Goal: Information Seeking & Learning: Compare options

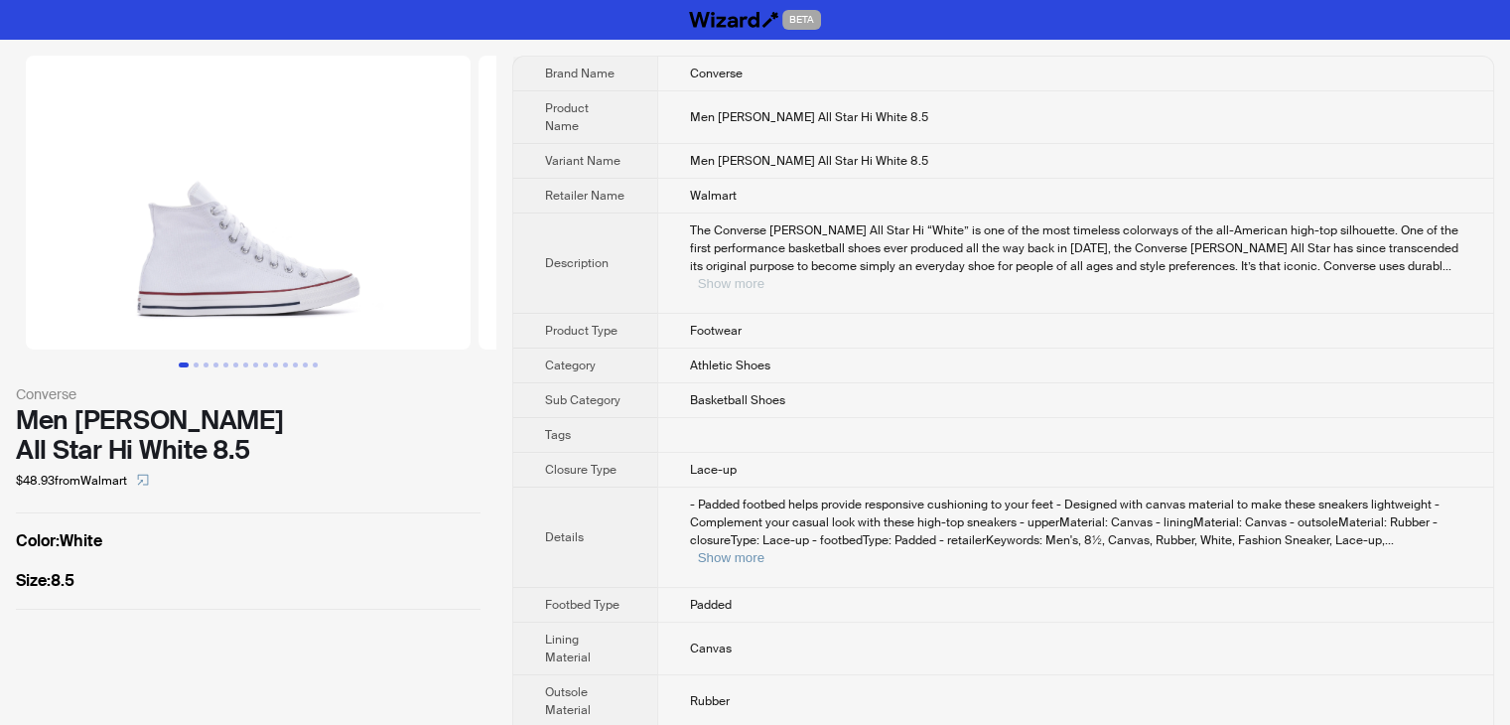
click at [764, 276] on button "Show more" at bounding box center [731, 283] width 67 height 15
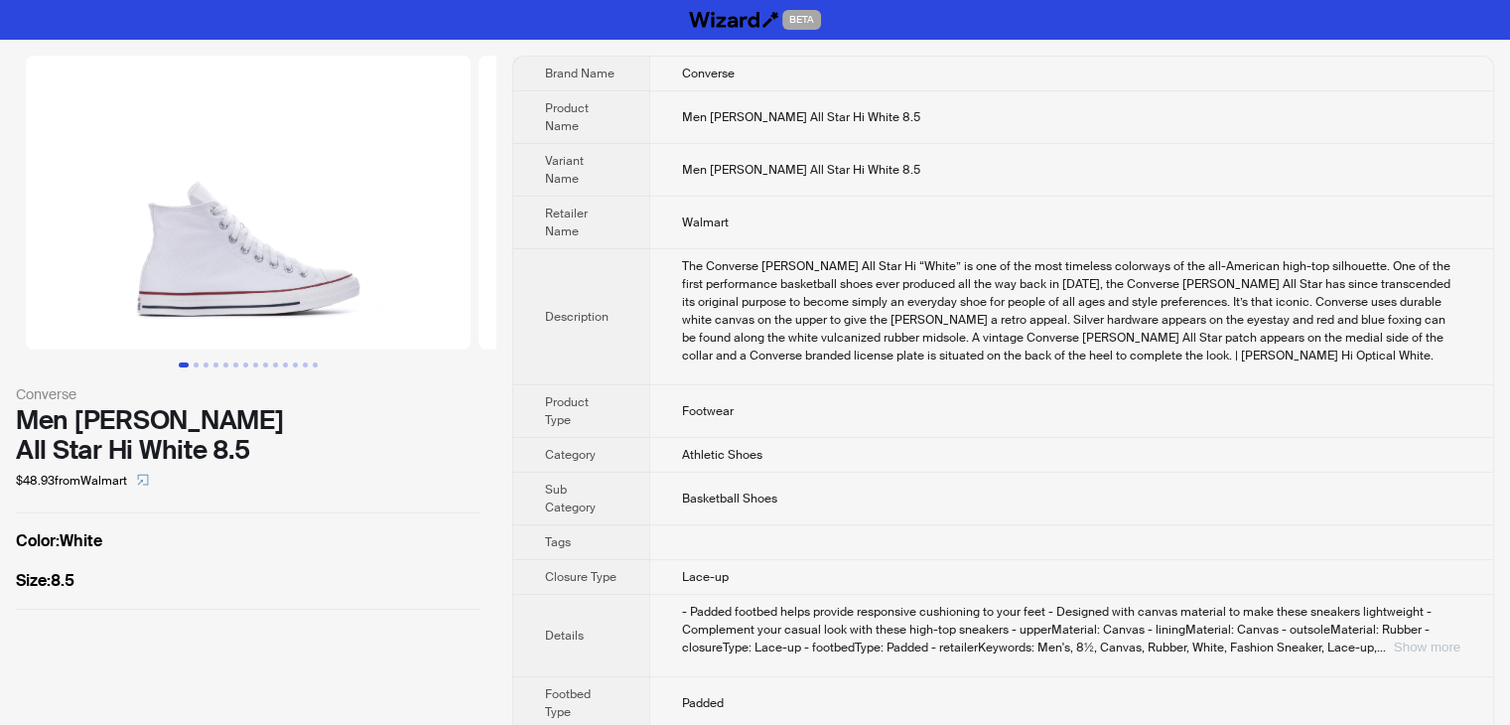
click at [1418, 639] on button "Show more" at bounding box center [1427, 646] width 67 height 15
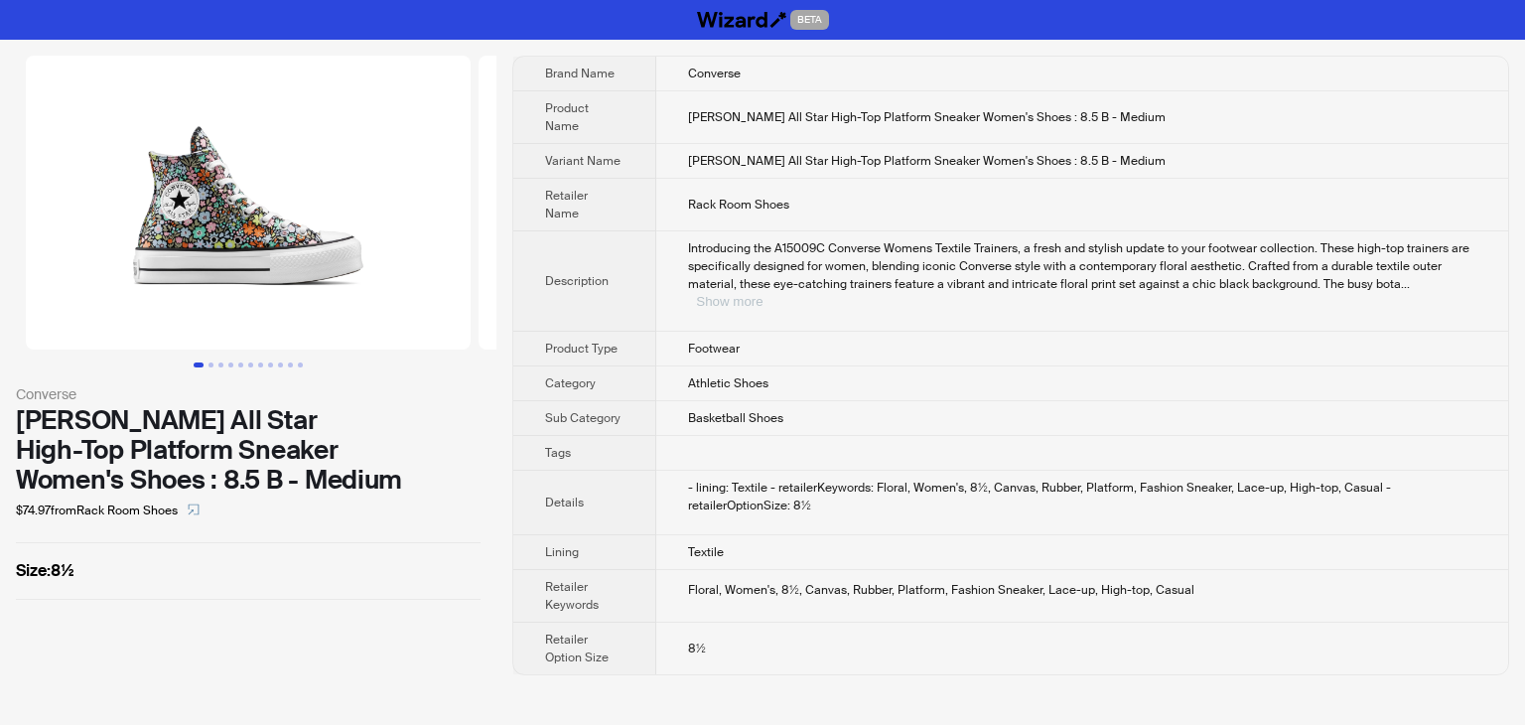
click at [762, 294] on button "Show more" at bounding box center [729, 301] width 67 height 15
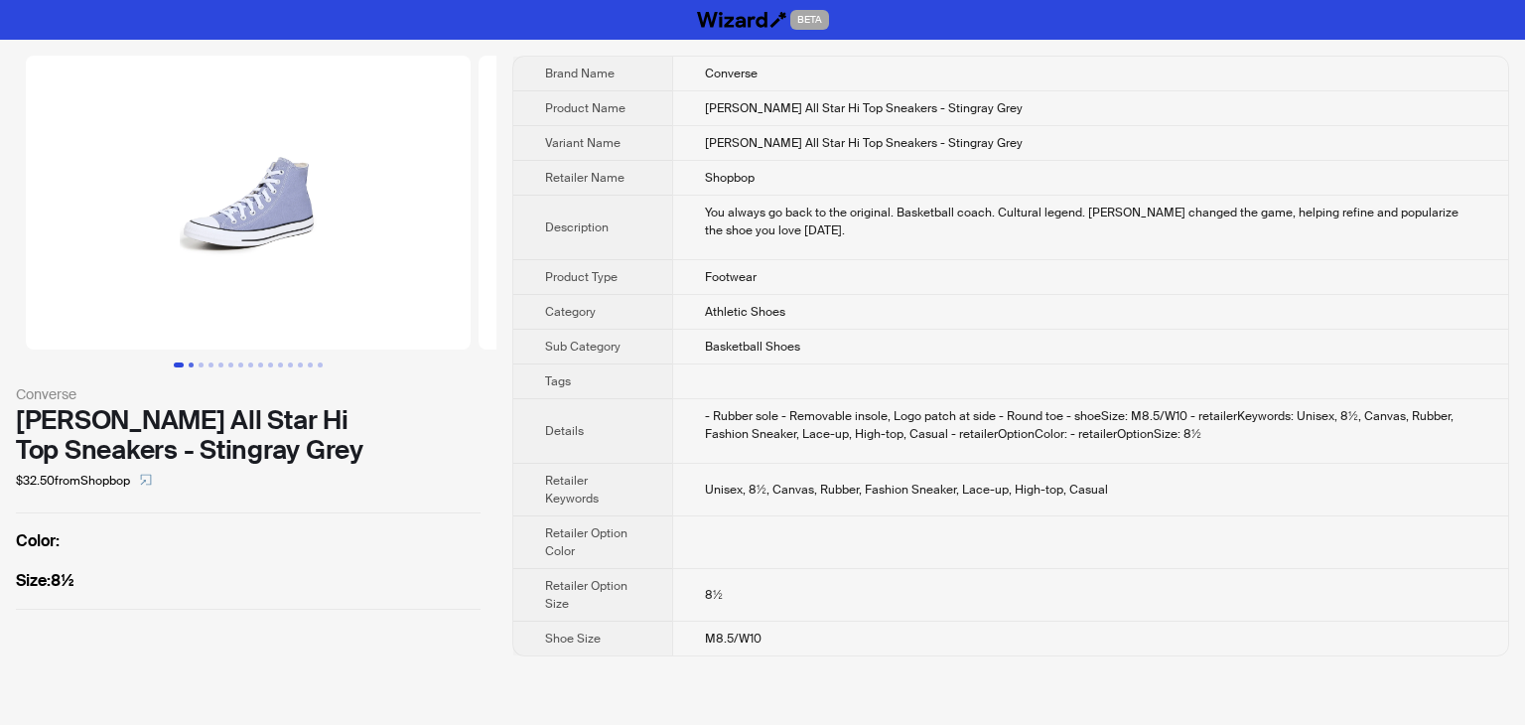
click at [189, 362] on button "Go to slide 2" at bounding box center [191, 364] width 5 height 5
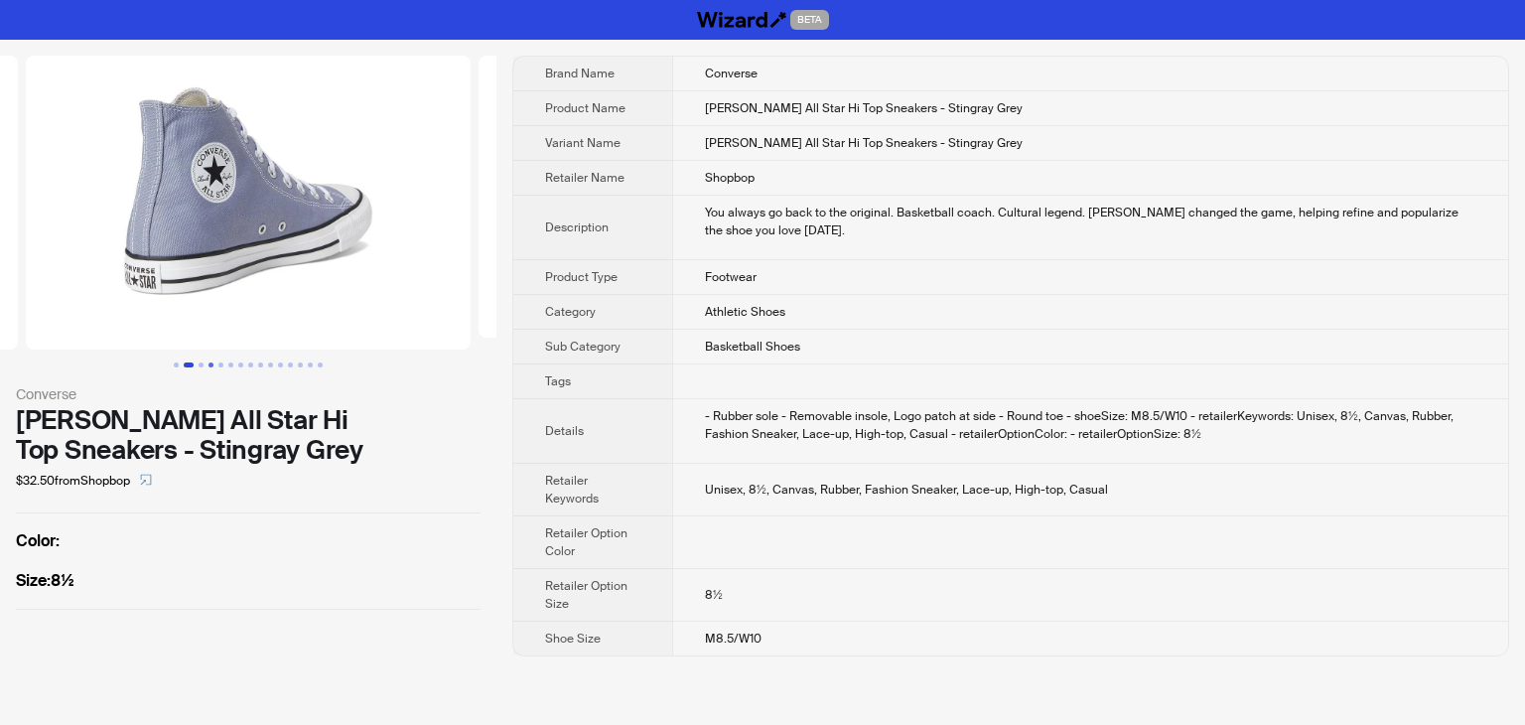
click at [208, 363] on button "Go to slide 4" at bounding box center [210, 364] width 5 height 5
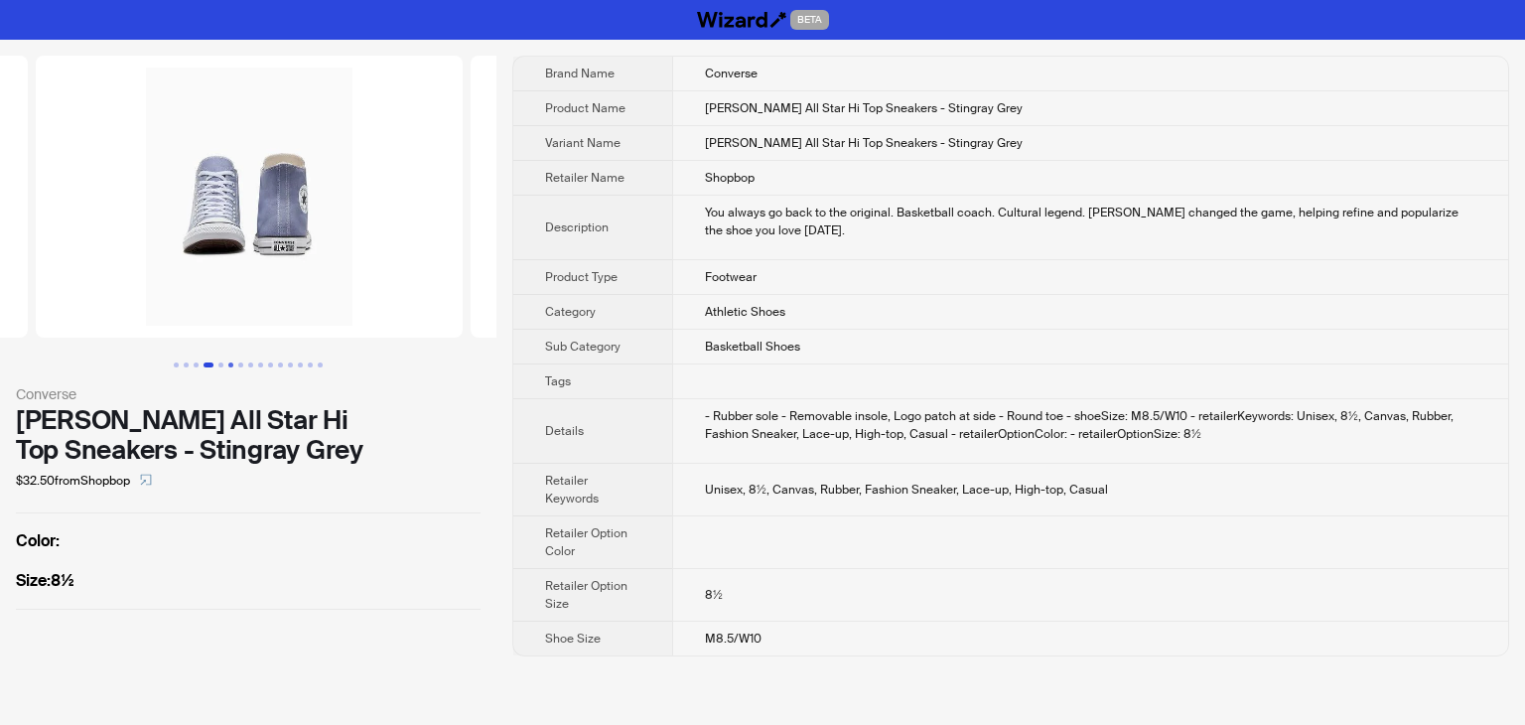
click at [229, 362] on button "Go to slide 6" at bounding box center [230, 364] width 5 height 5
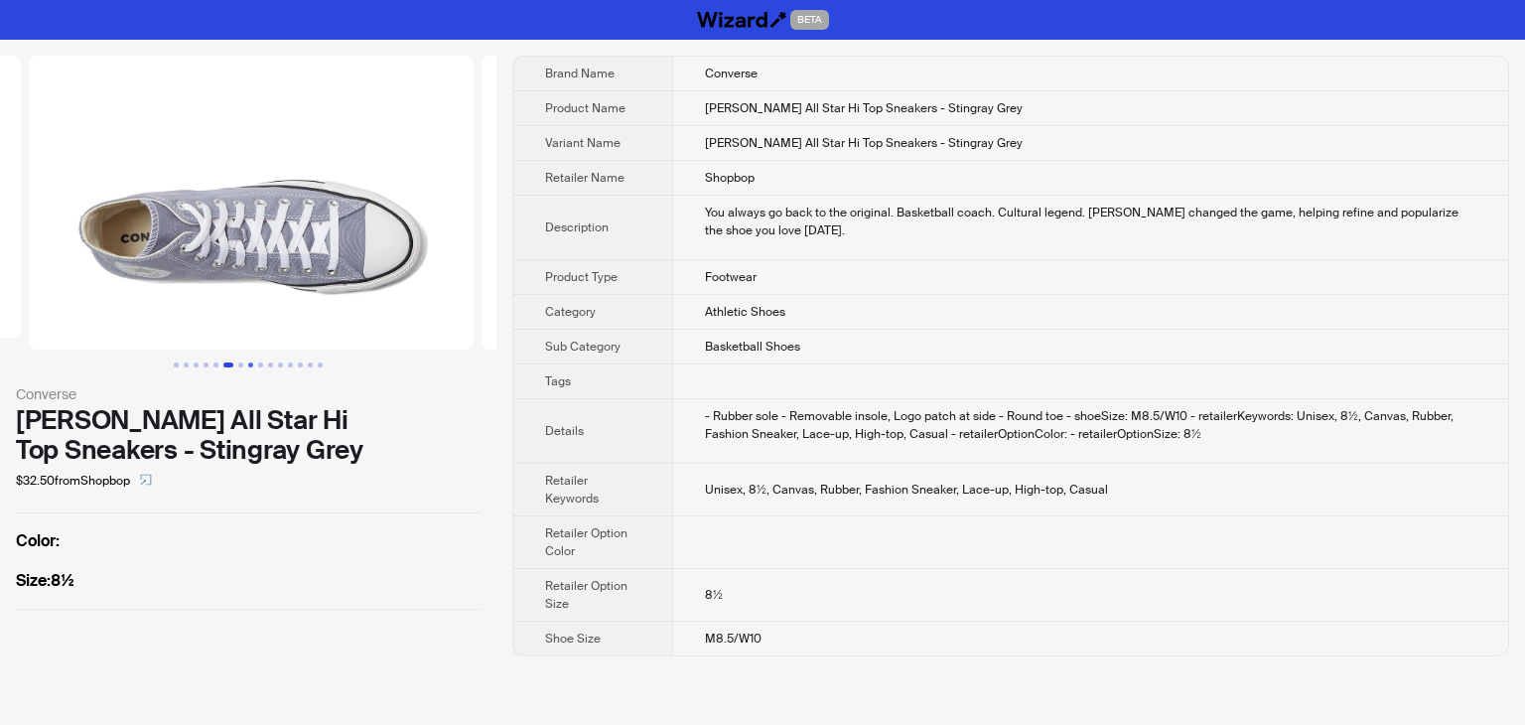
scroll to position [0, 2210]
click at [258, 362] on button "Go to slide 9" at bounding box center [260, 364] width 5 height 5
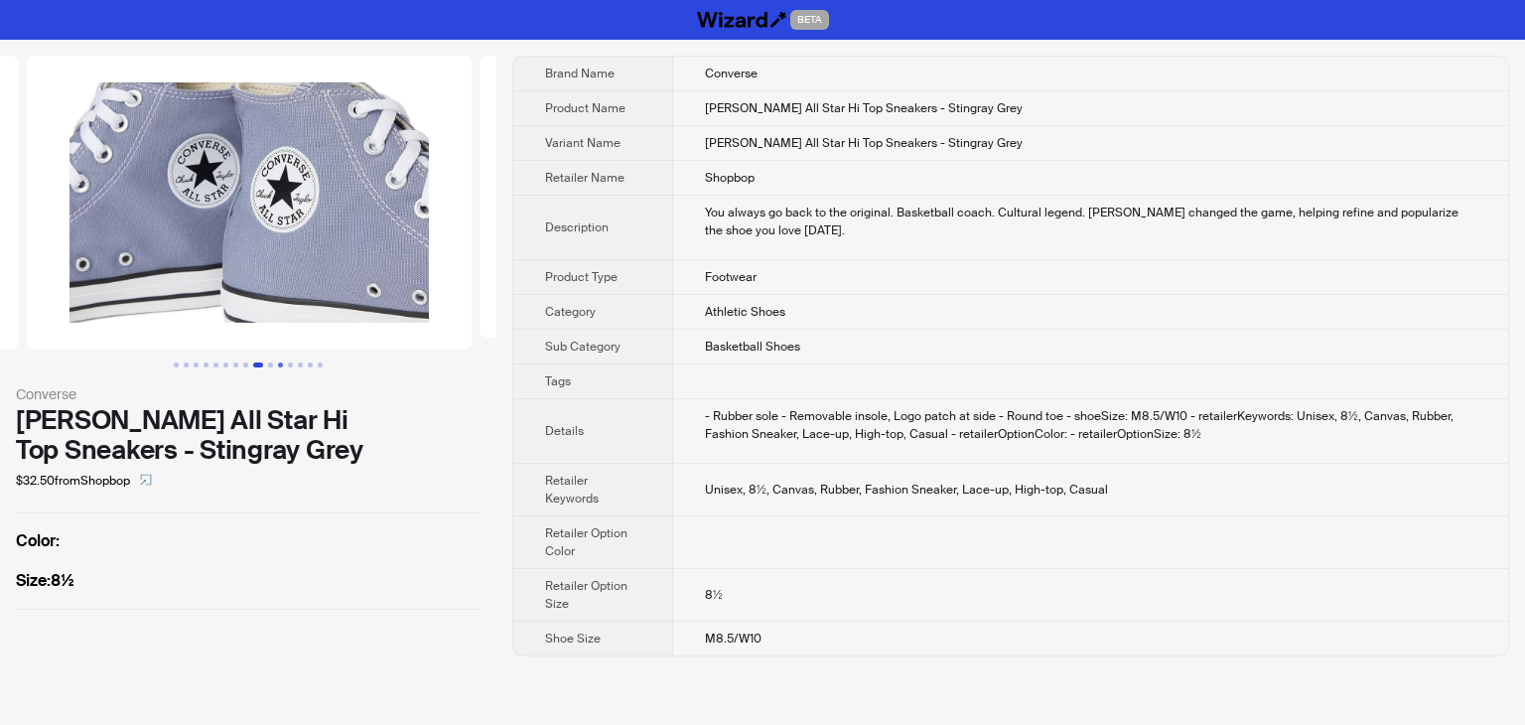
scroll to position [0, 3568]
click at [281, 364] on button "Go to slide 11" at bounding box center [280, 364] width 5 height 5
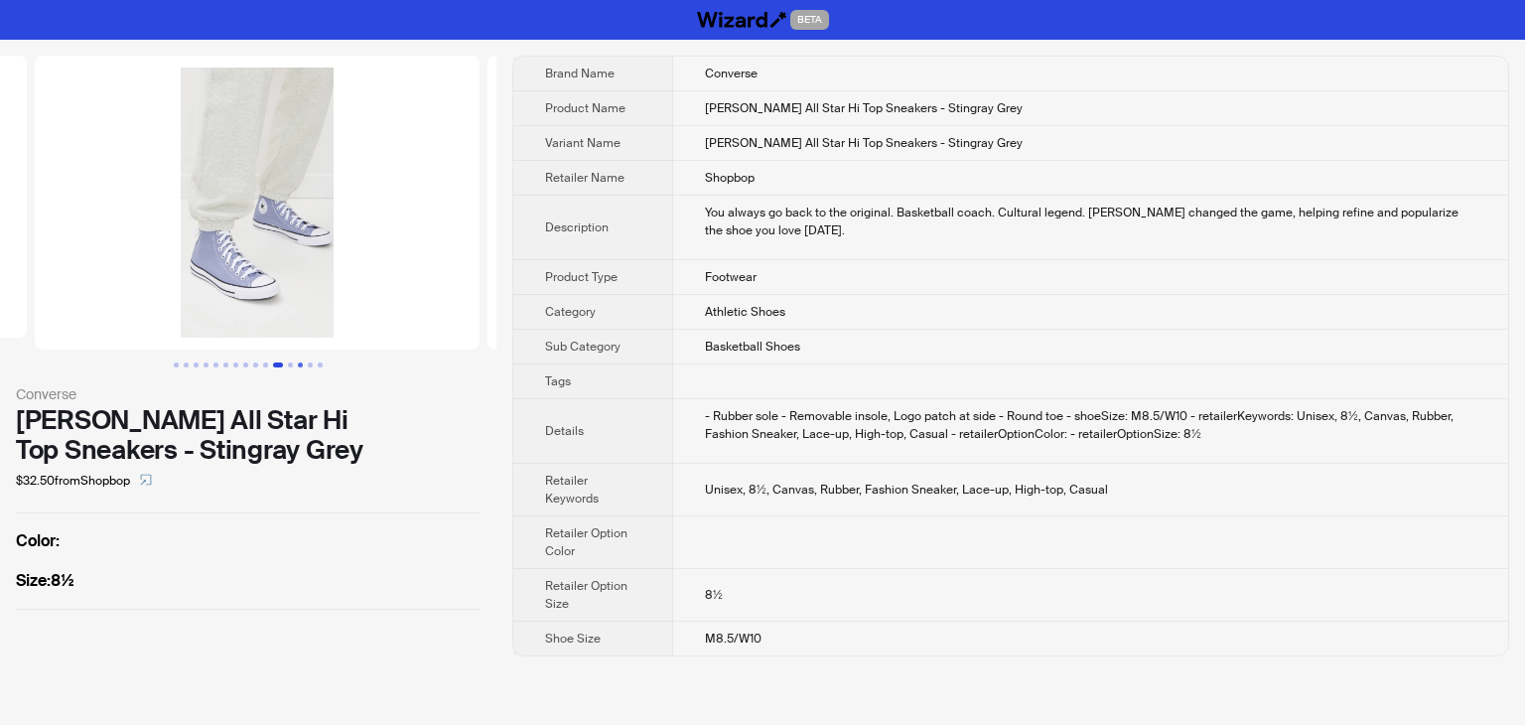
scroll to position [0, 4456]
click at [309, 366] on button "Go to slide 14" at bounding box center [310, 364] width 5 height 5
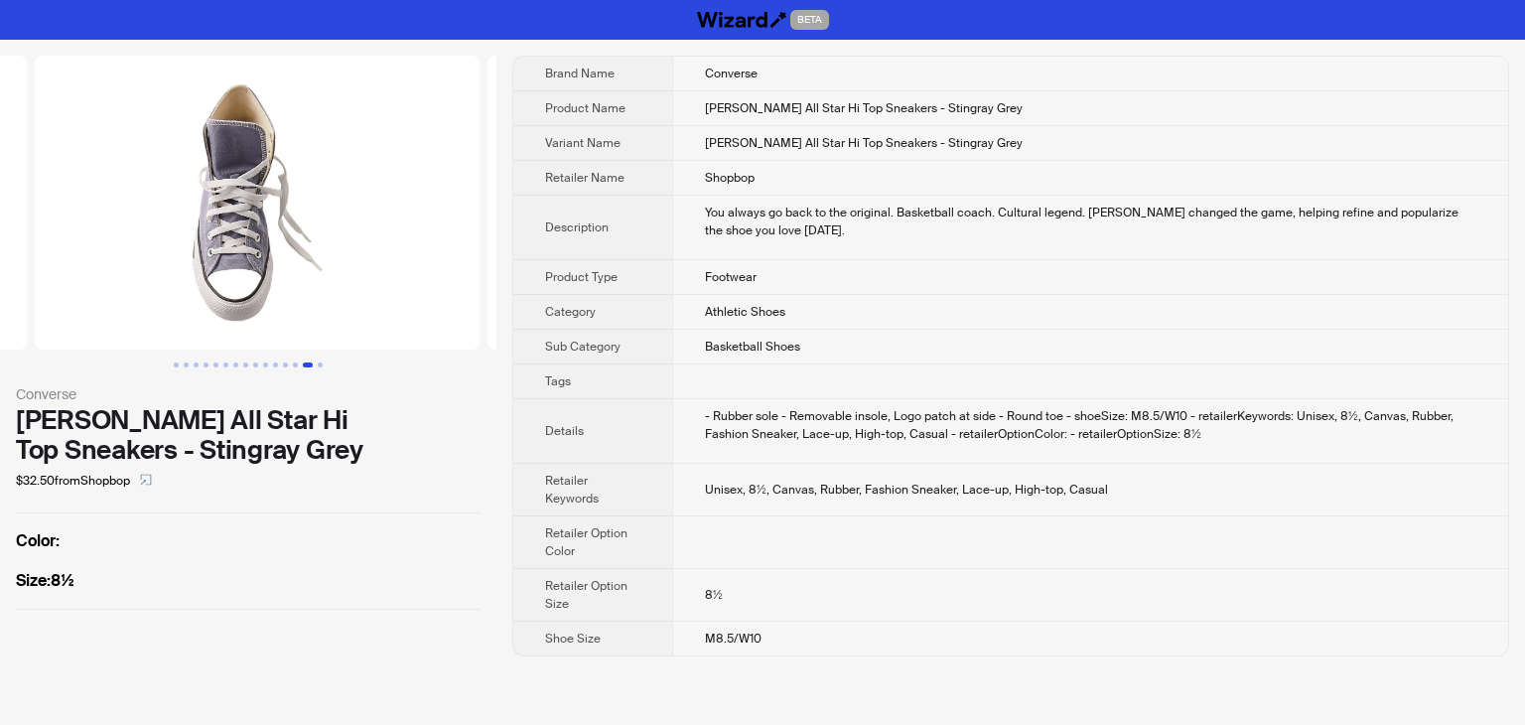
scroll to position [0, 5814]
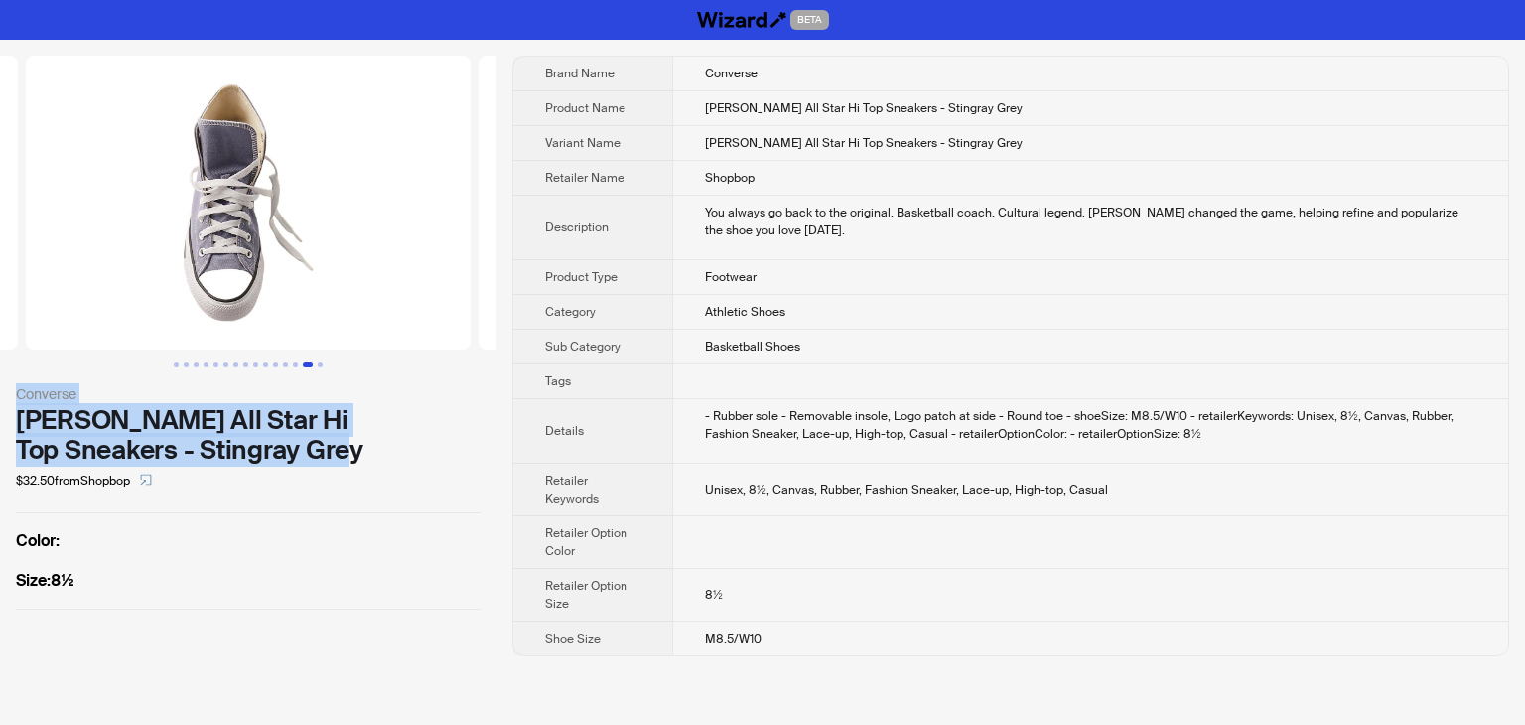
drag, startPoint x: 327, startPoint y: 454, endPoint x: 5, endPoint y: 378, distance: 330.4
click at [5, 378] on div "Converse Chuck Taylor All Star Hi Top Sneakers - Stingray Grey $32.50 from Shop…" at bounding box center [248, 333] width 496 height 586
copy div "Converse Chuck Taylor All Star Hi Top Sneakers - Stingray Grey"
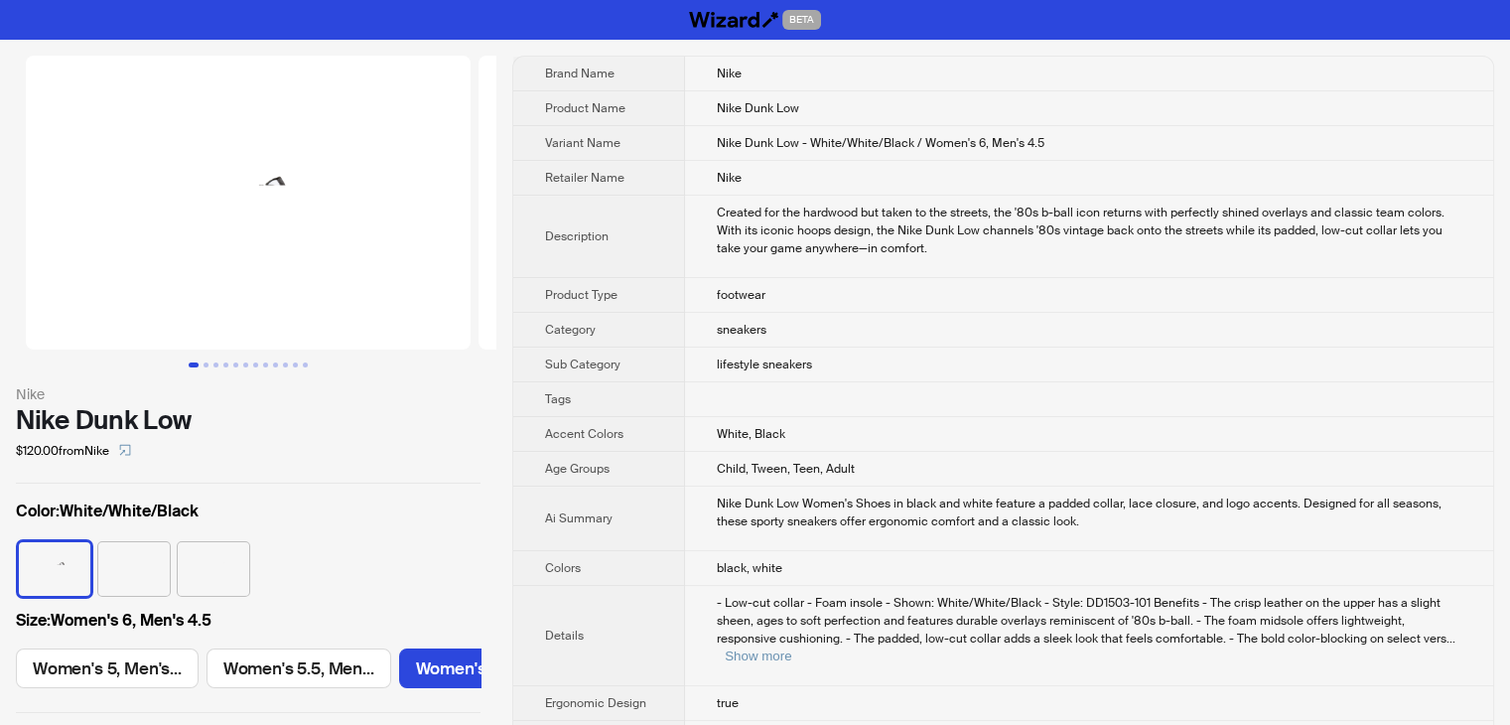
scroll to position [0, 349]
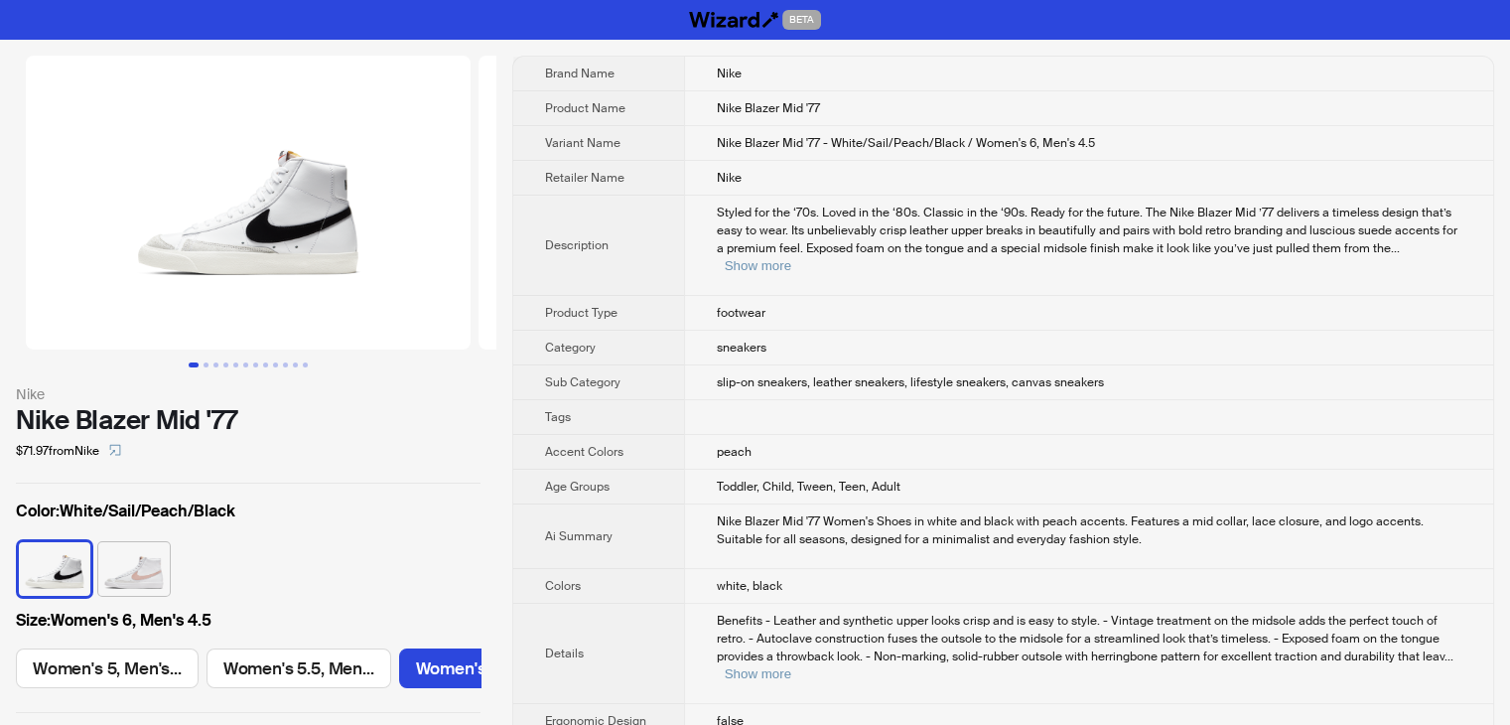
scroll to position [0, 349]
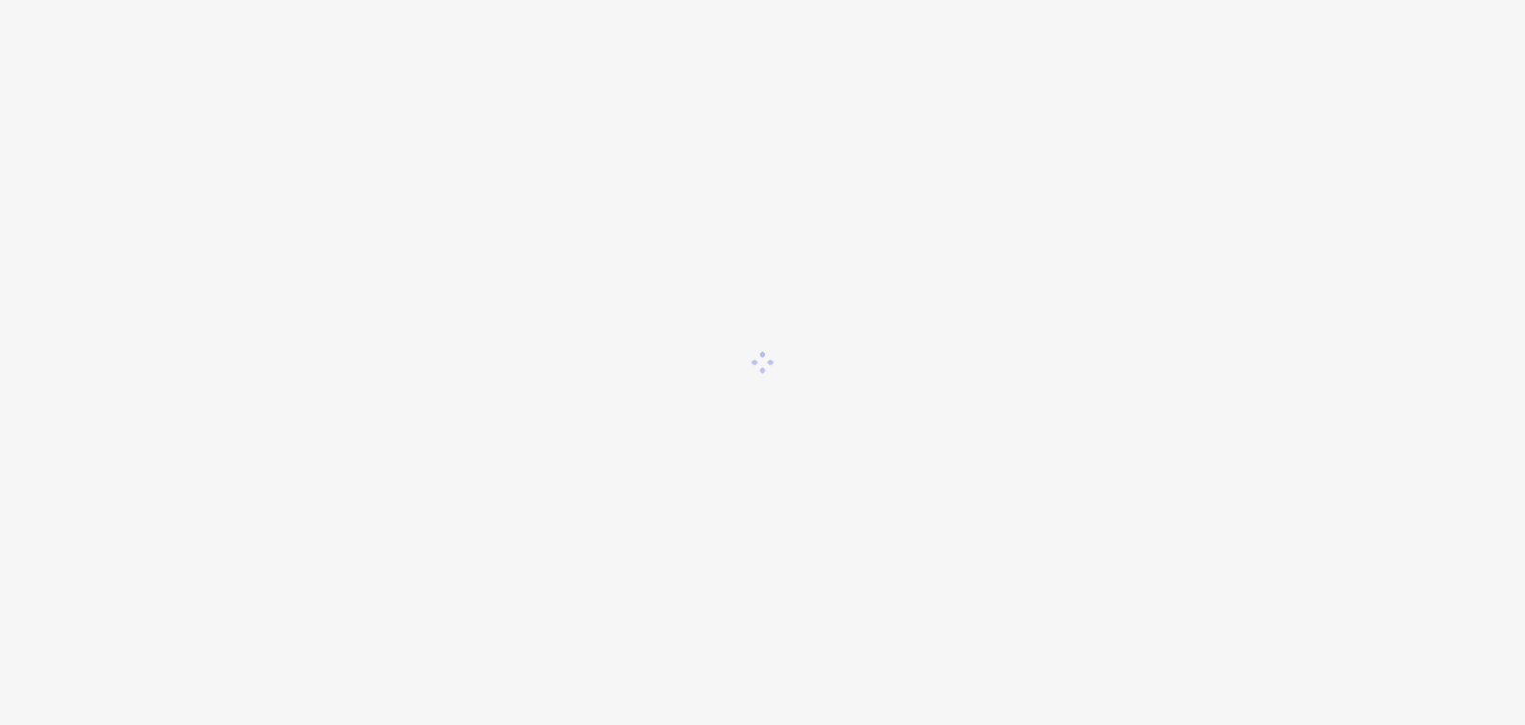
click at [1298, 494] on div at bounding box center [762, 362] width 1525 height 725
click at [1100, 434] on div at bounding box center [762, 362] width 1525 height 725
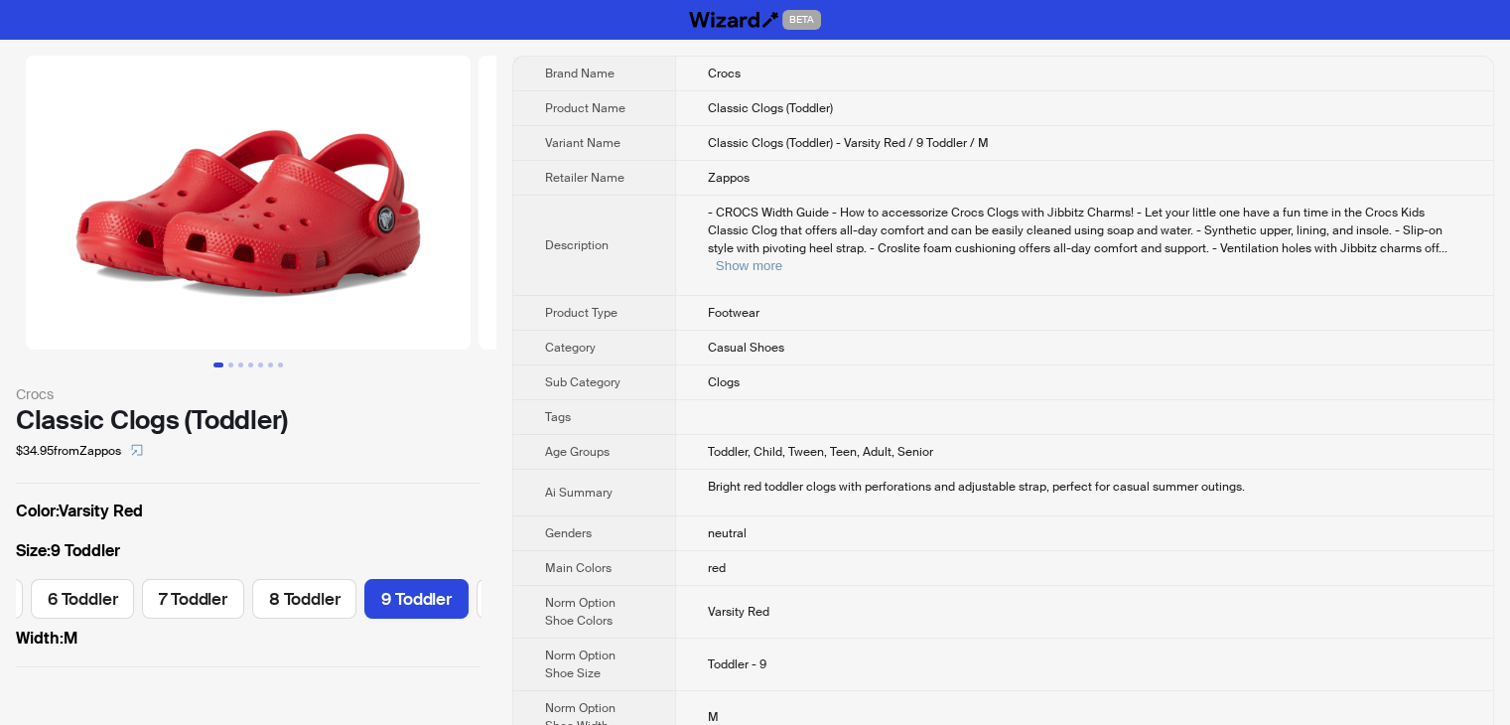
scroll to position [0, 298]
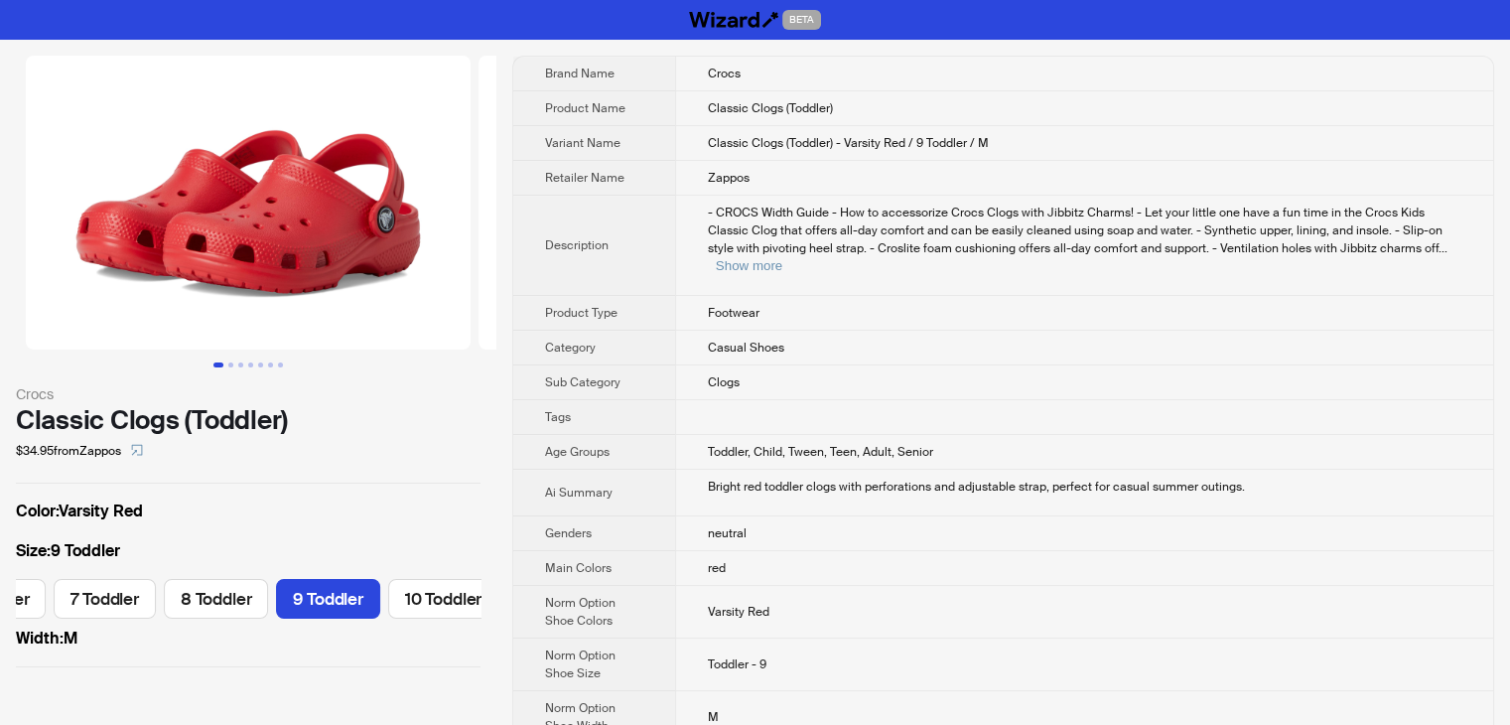
click at [912, 138] on span "Classic Clogs (Toddler) - Varsity Red / 9 Toddler / M" at bounding box center [848, 143] width 281 height 16
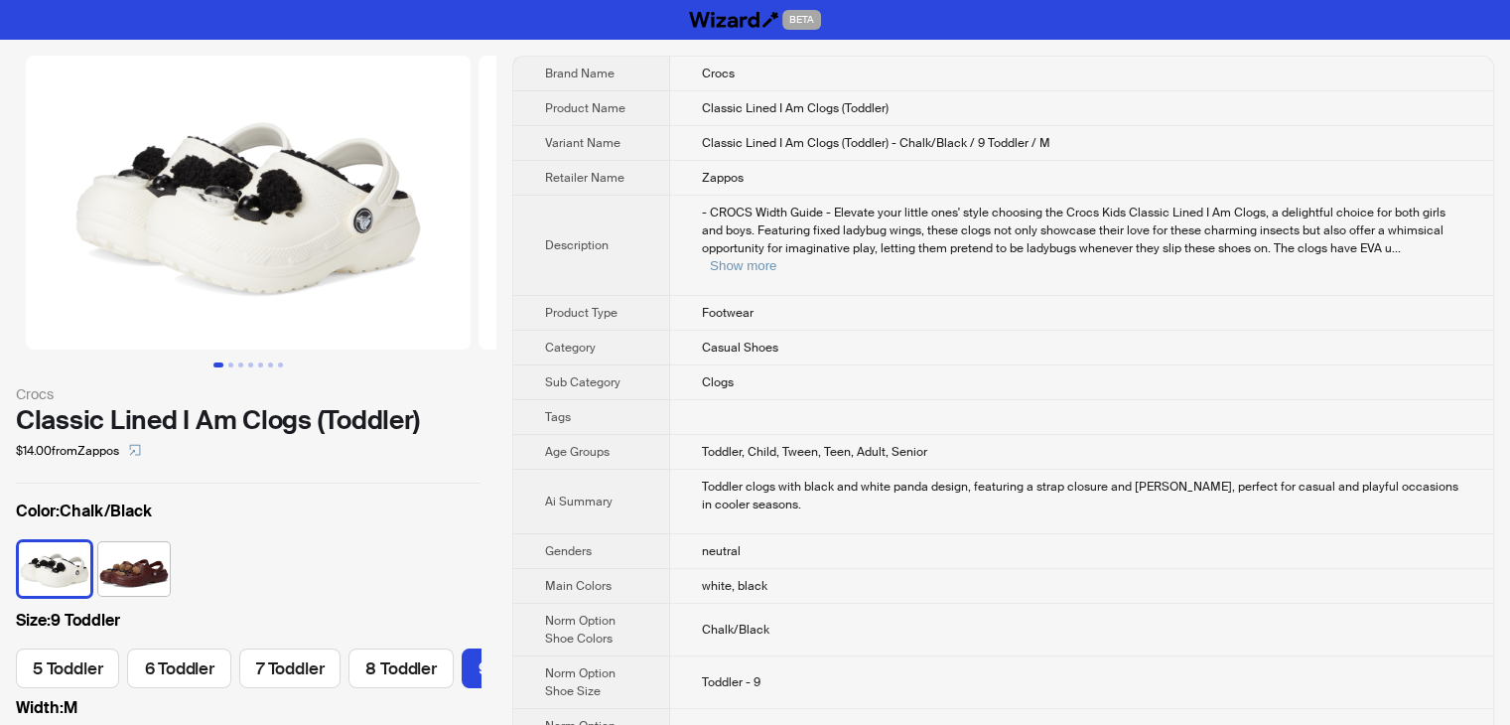
scroll to position [0, 190]
click at [1176, 400] on td at bounding box center [1081, 417] width 823 height 35
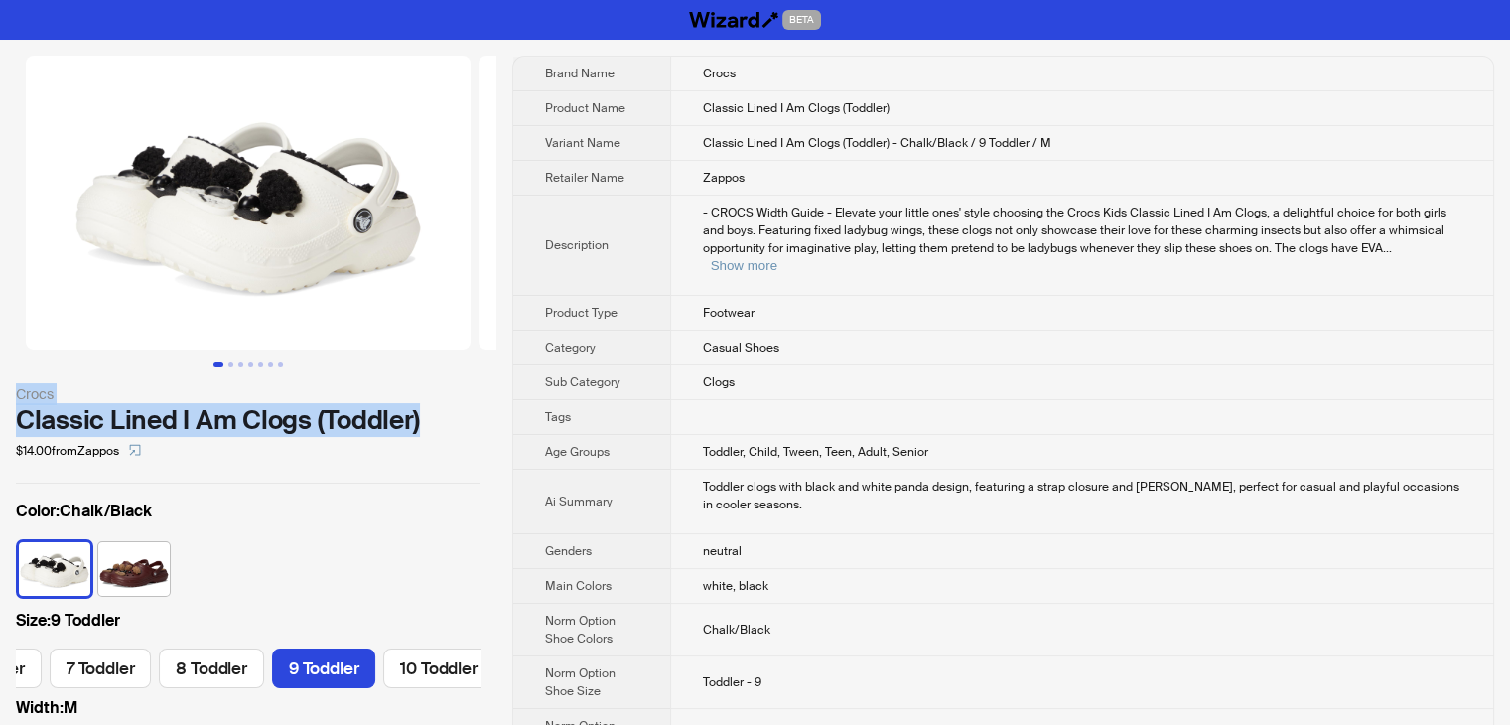
drag, startPoint x: 436, startPoint y: 421, endPoint x: 5, endPoint y: 378, distance: 433.0
click at [5, 378] on div "Crocs Classic Lined I Am Clogs (Toddler) $14.00 from Zappos Color : Chalk/Black…" at bounding box center [248, 396] width 496 height 713
copy div "Crocs Classic Lined I Am Clogs (Toddler)"
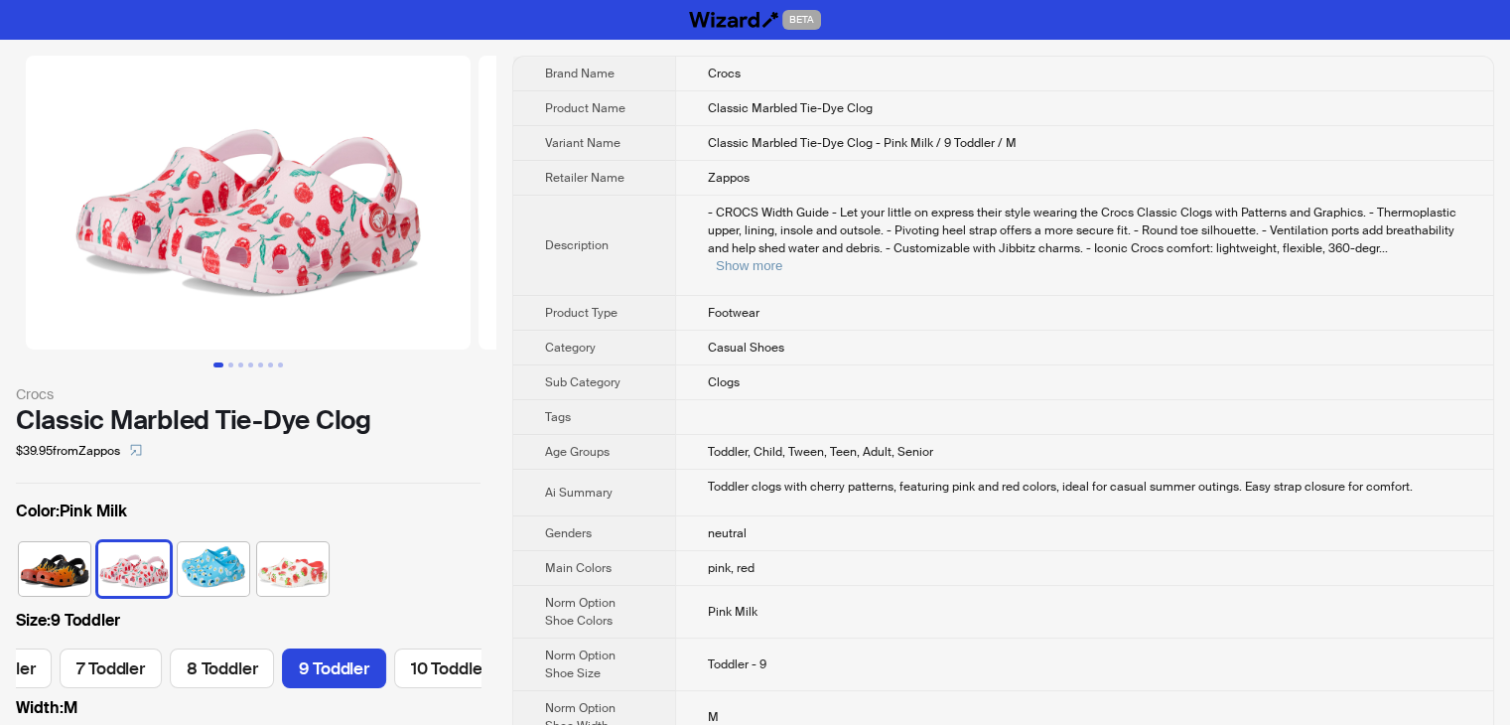
scroll to position [0, 298]
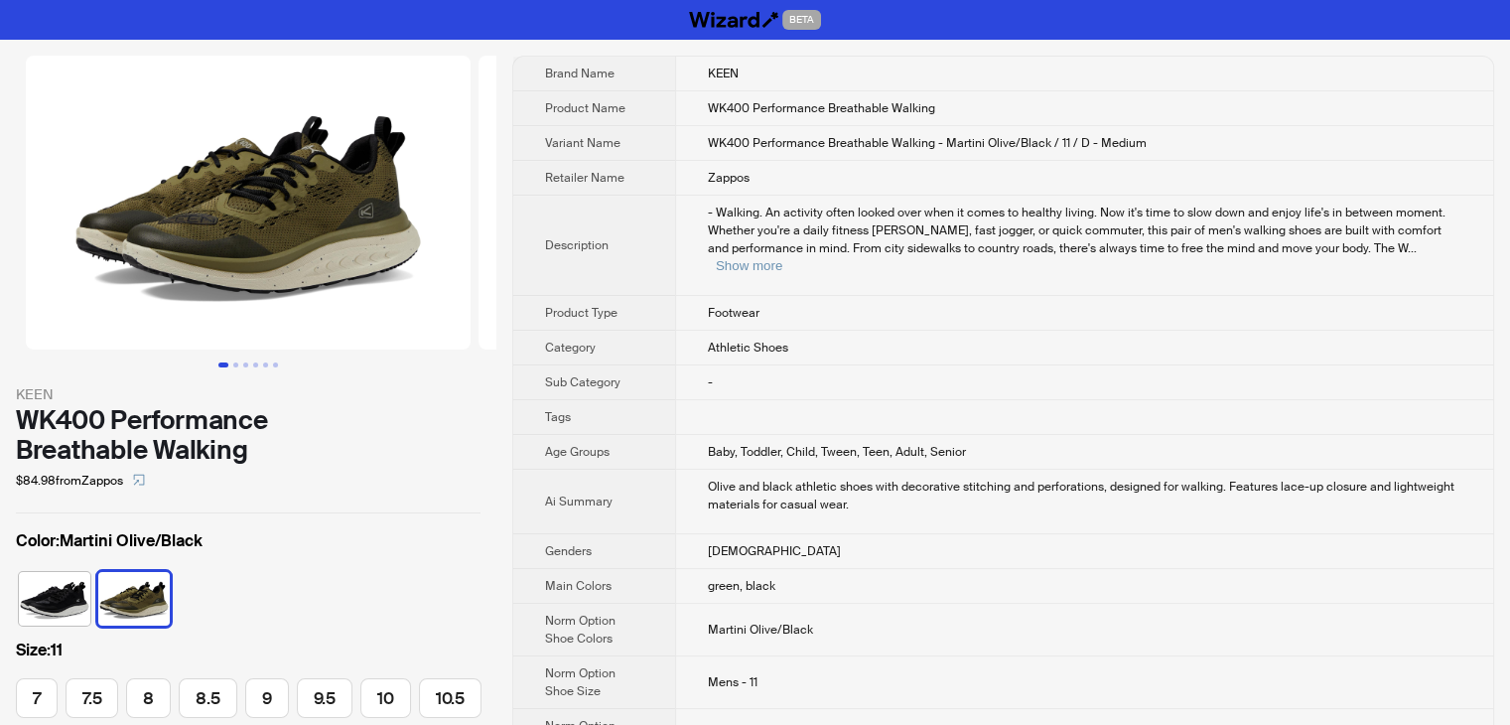
scroll to position [0, 232]
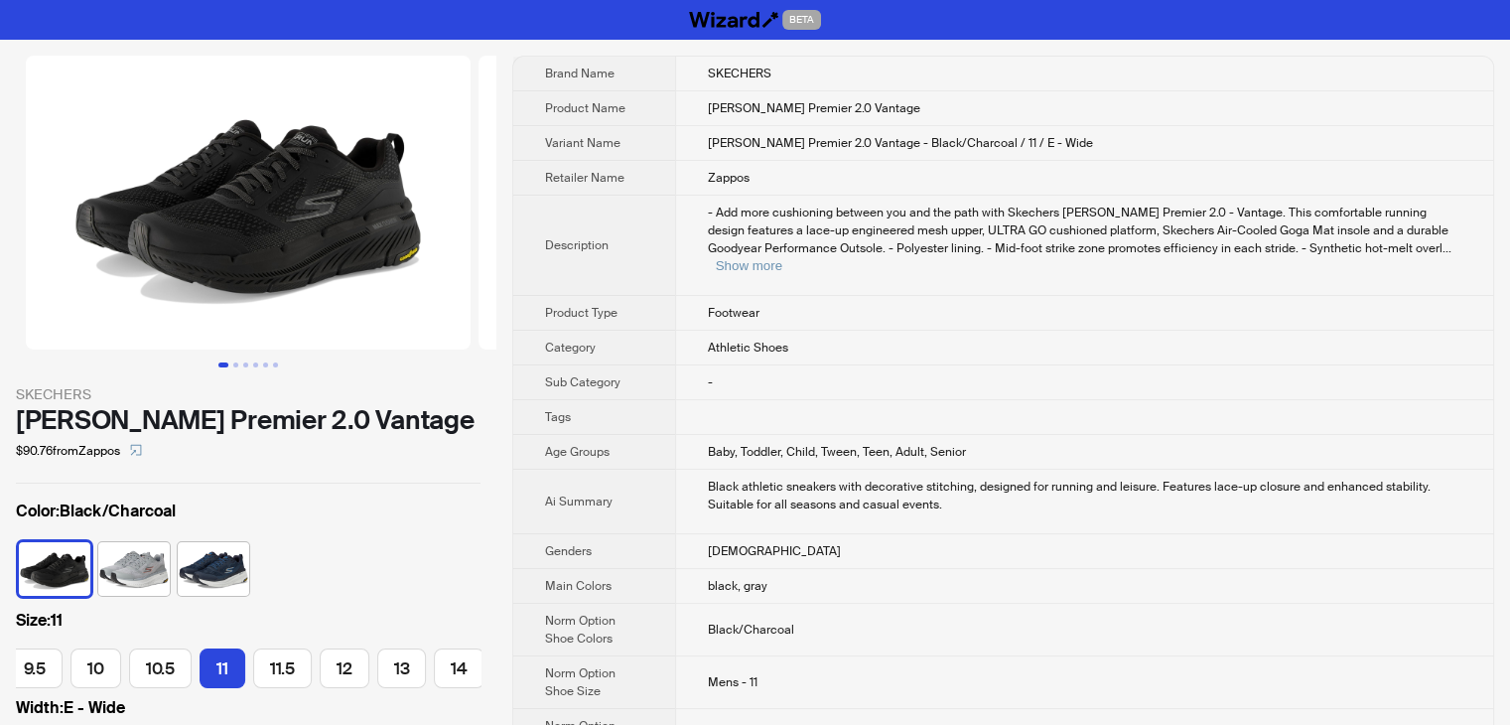
scroll to position [738, 0]
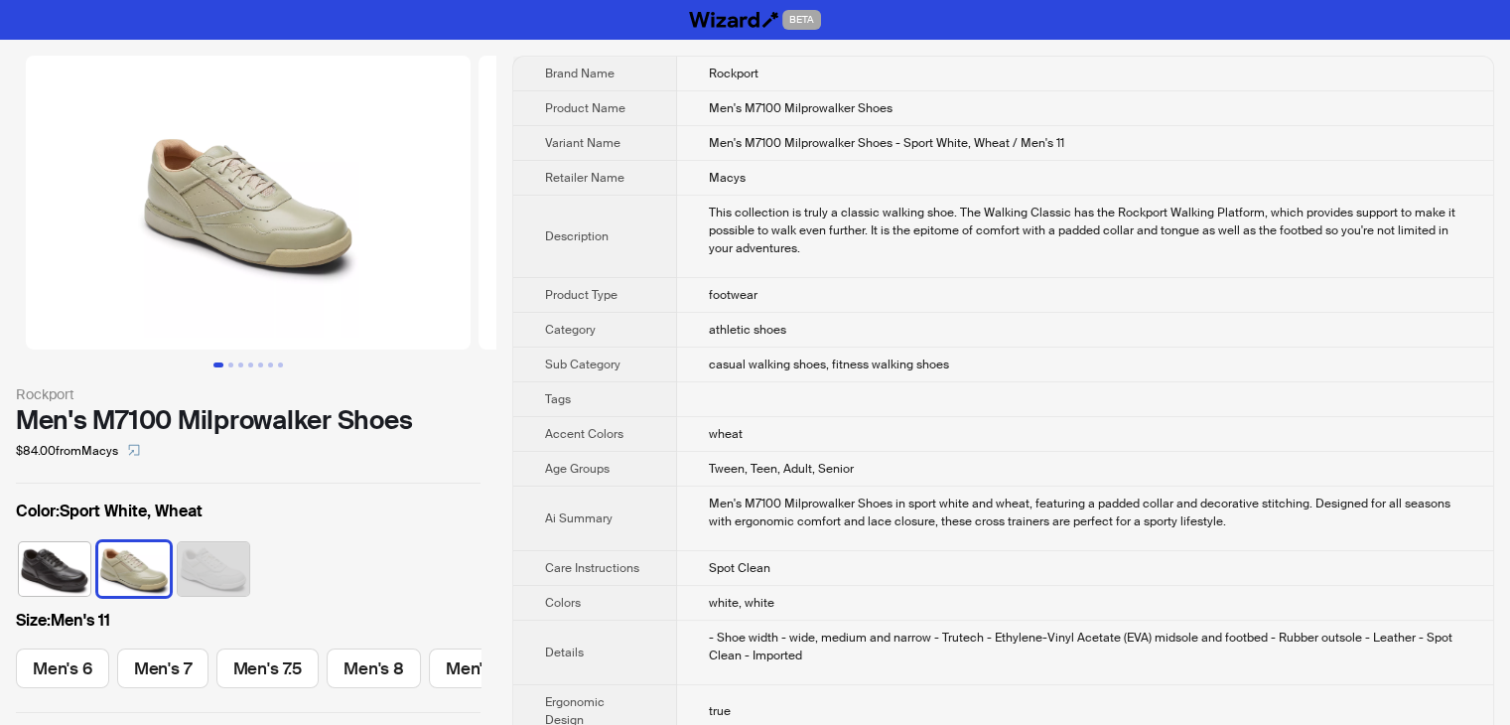
scroll to position [0, 838]
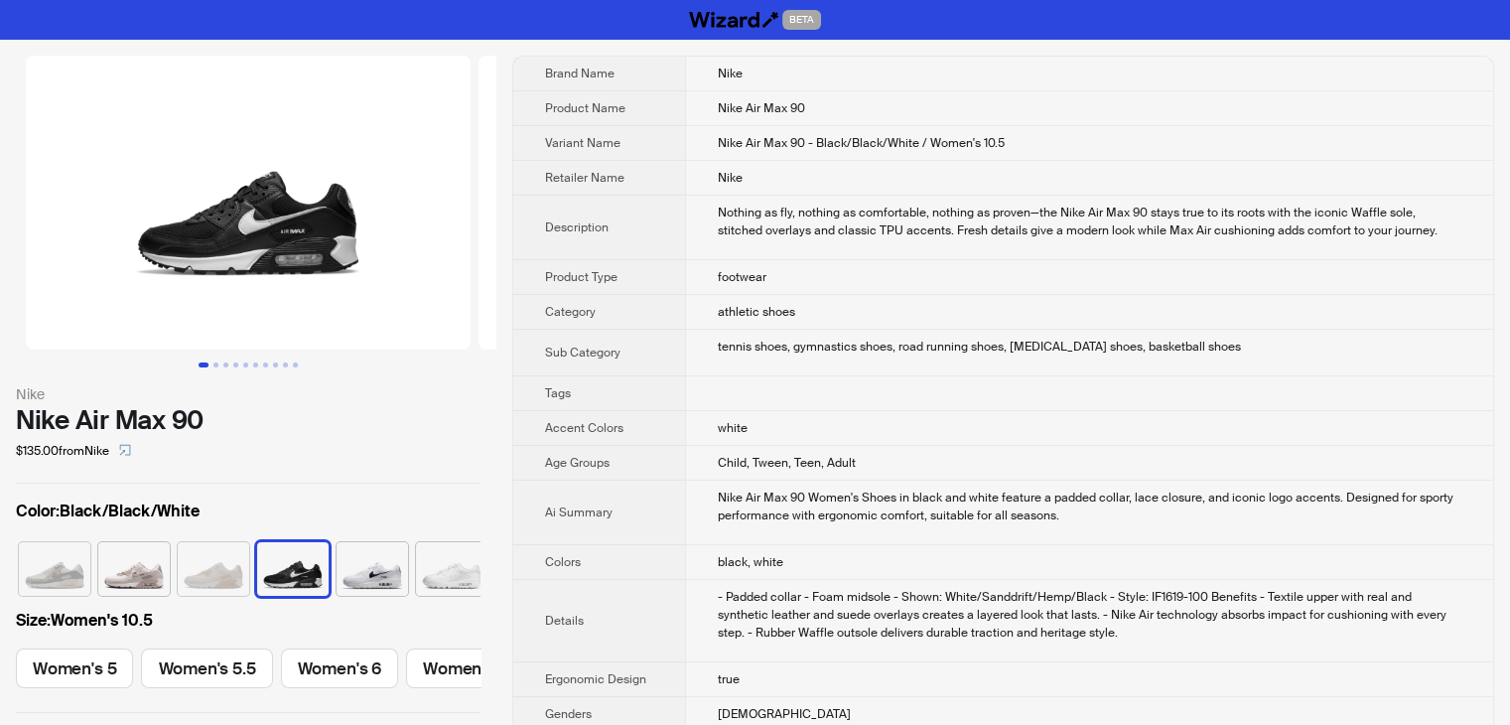
scroll to position [0, 91]
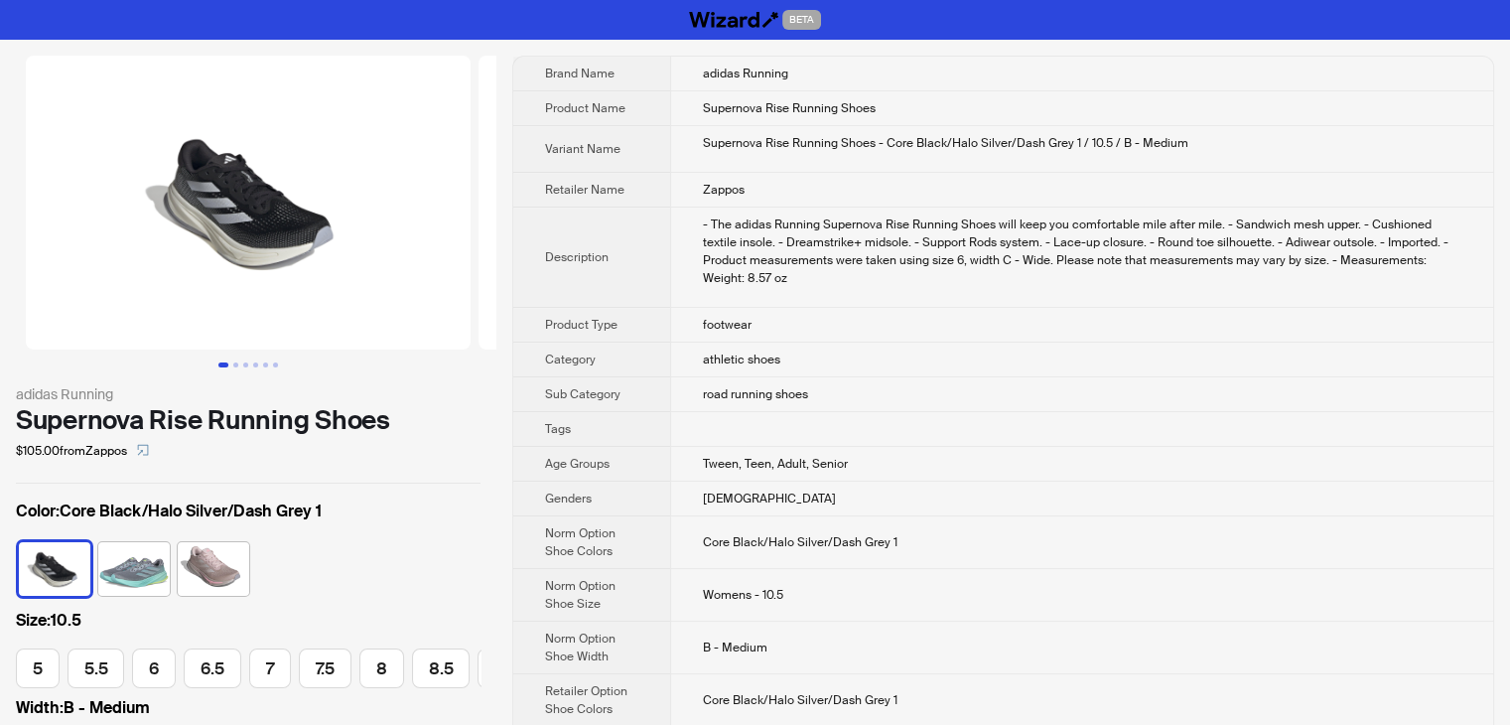
scroll to position [0, 284]
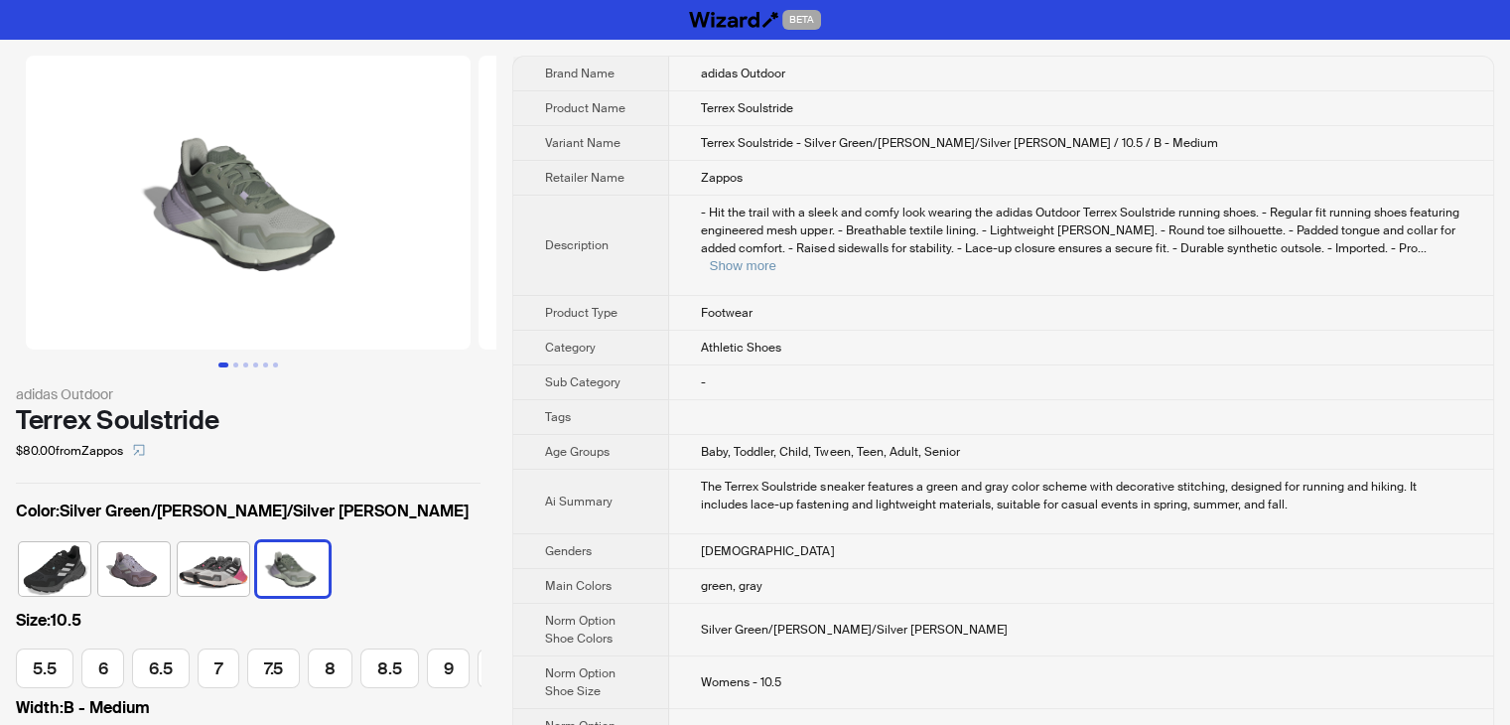
scroll to position [0, 232]
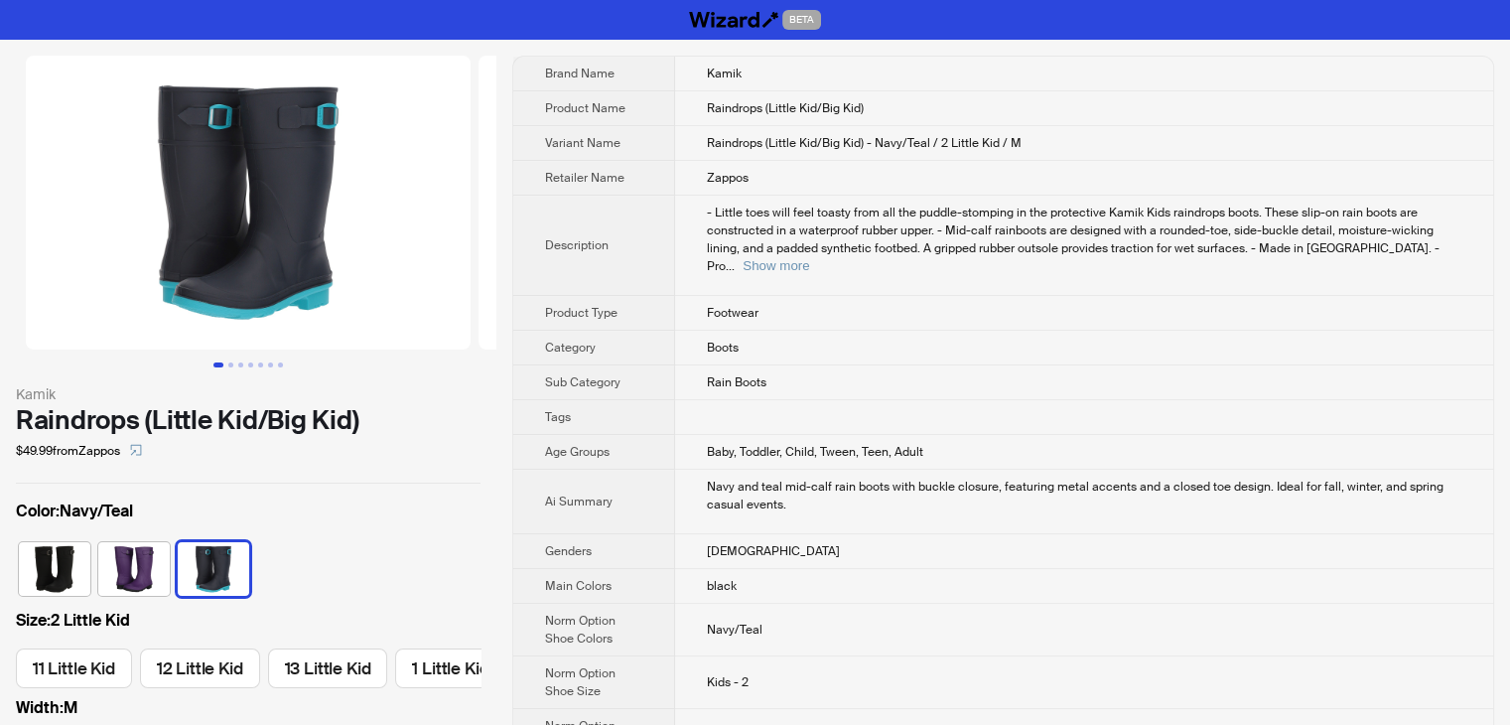
scroll to position [0, 467]
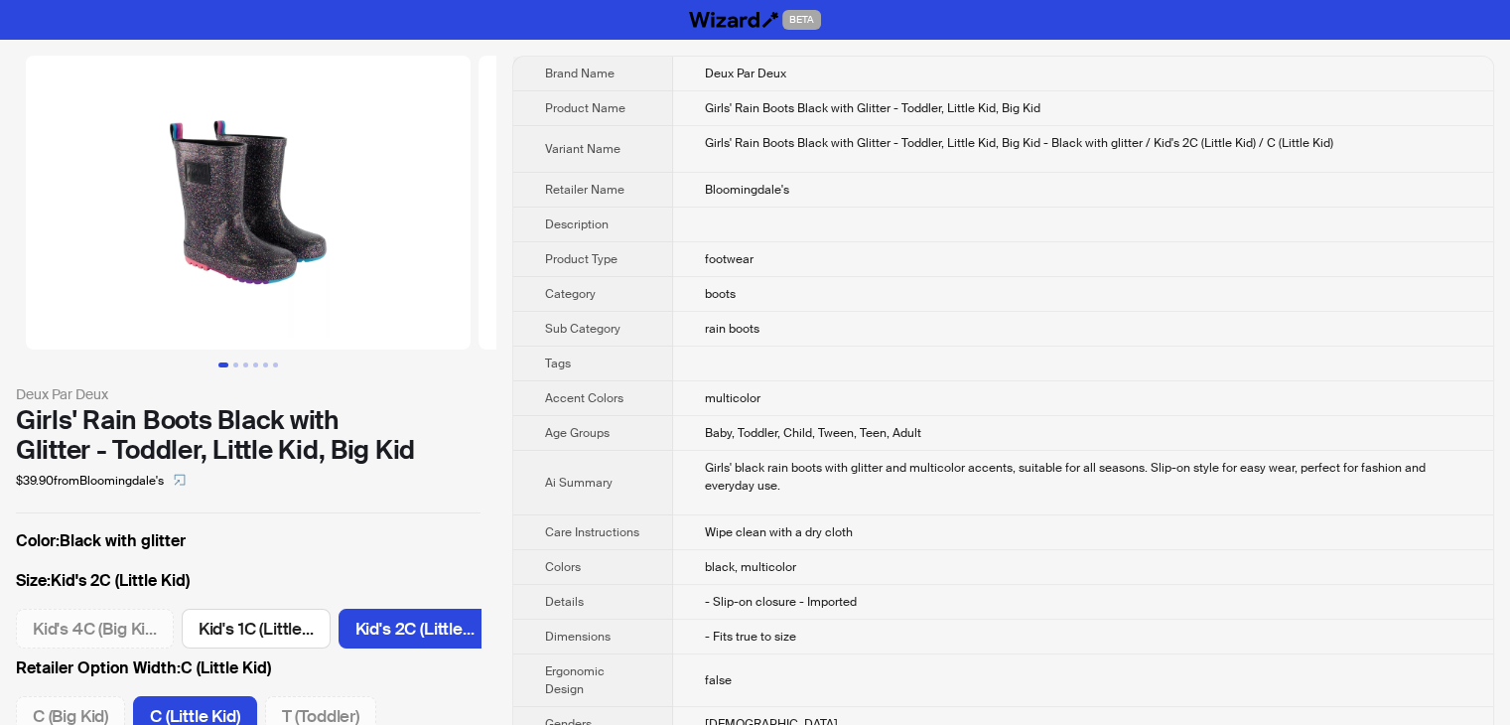
scroll to position [0, 298]
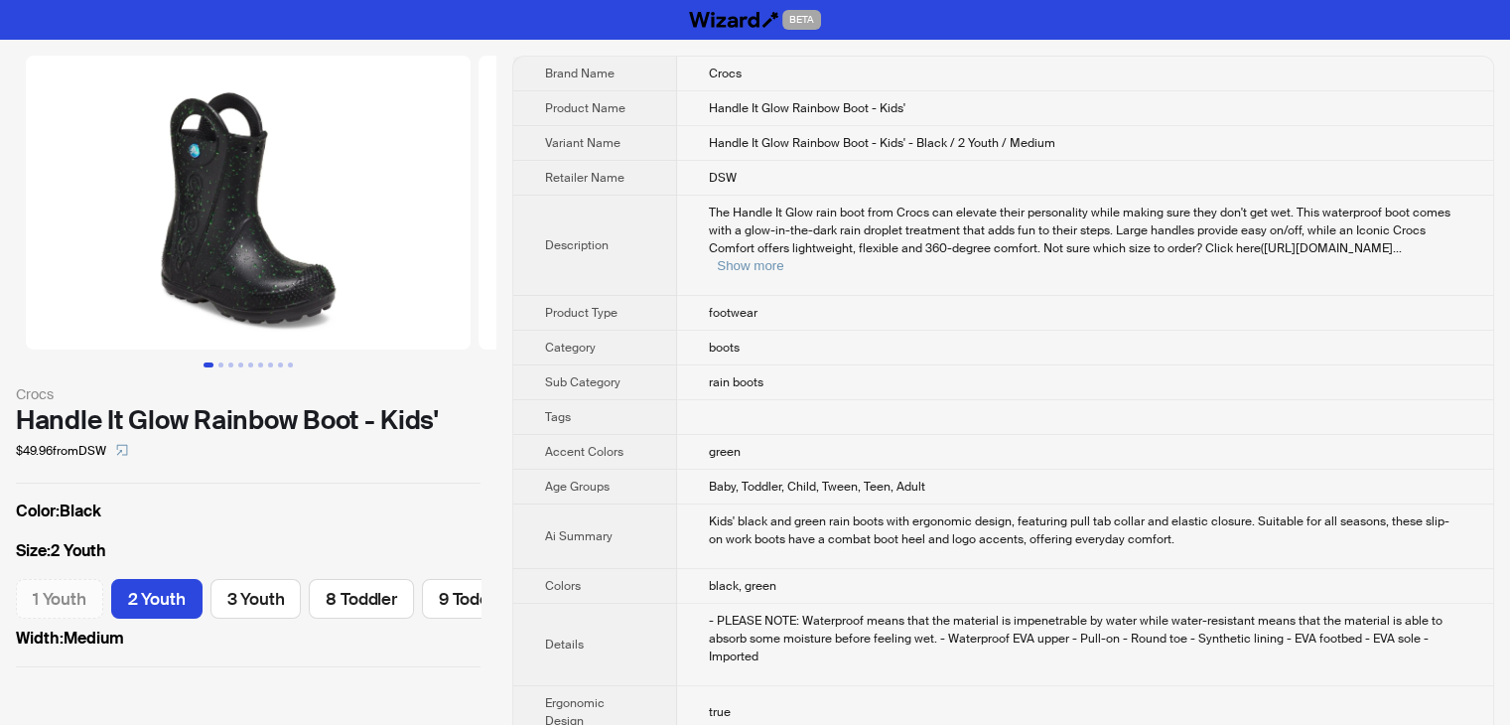
scroll to position [0, 64]
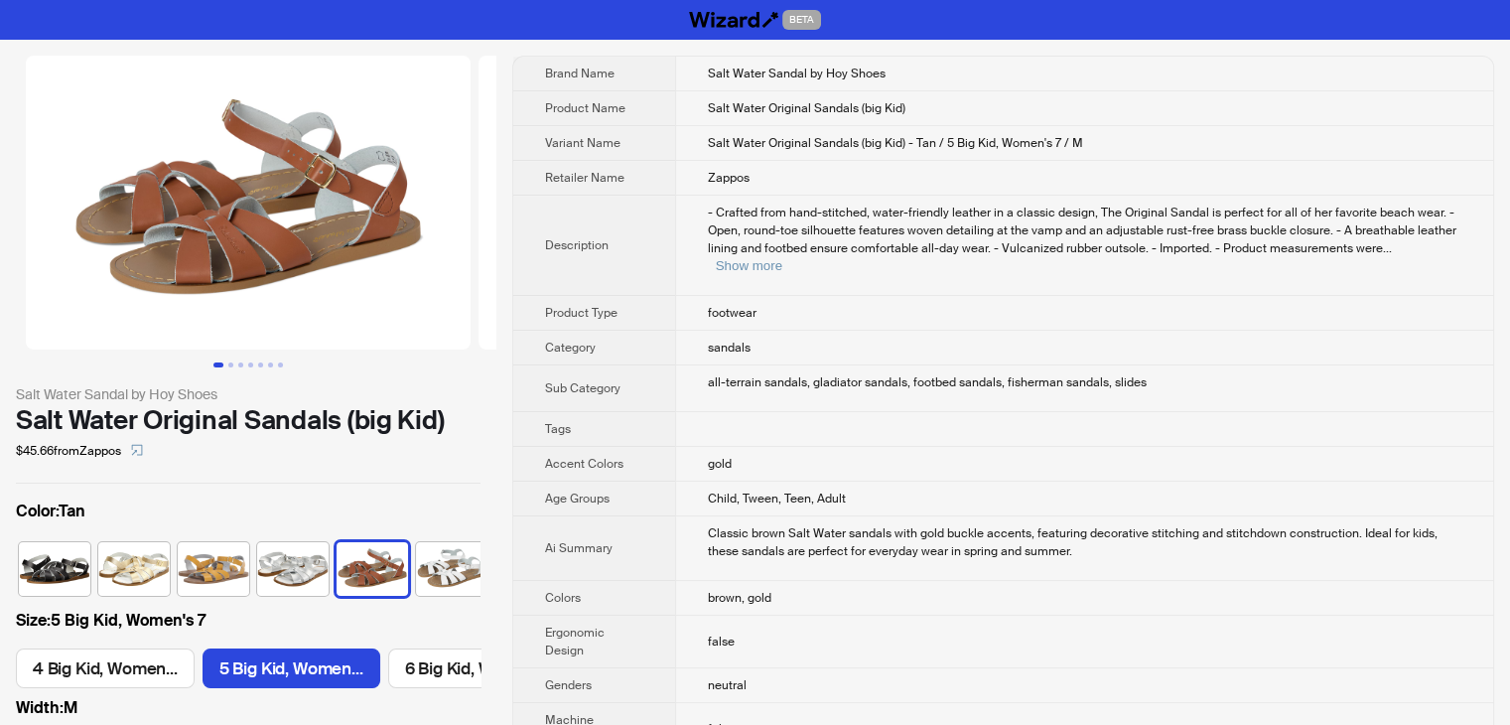
scroll to position [0, 12]
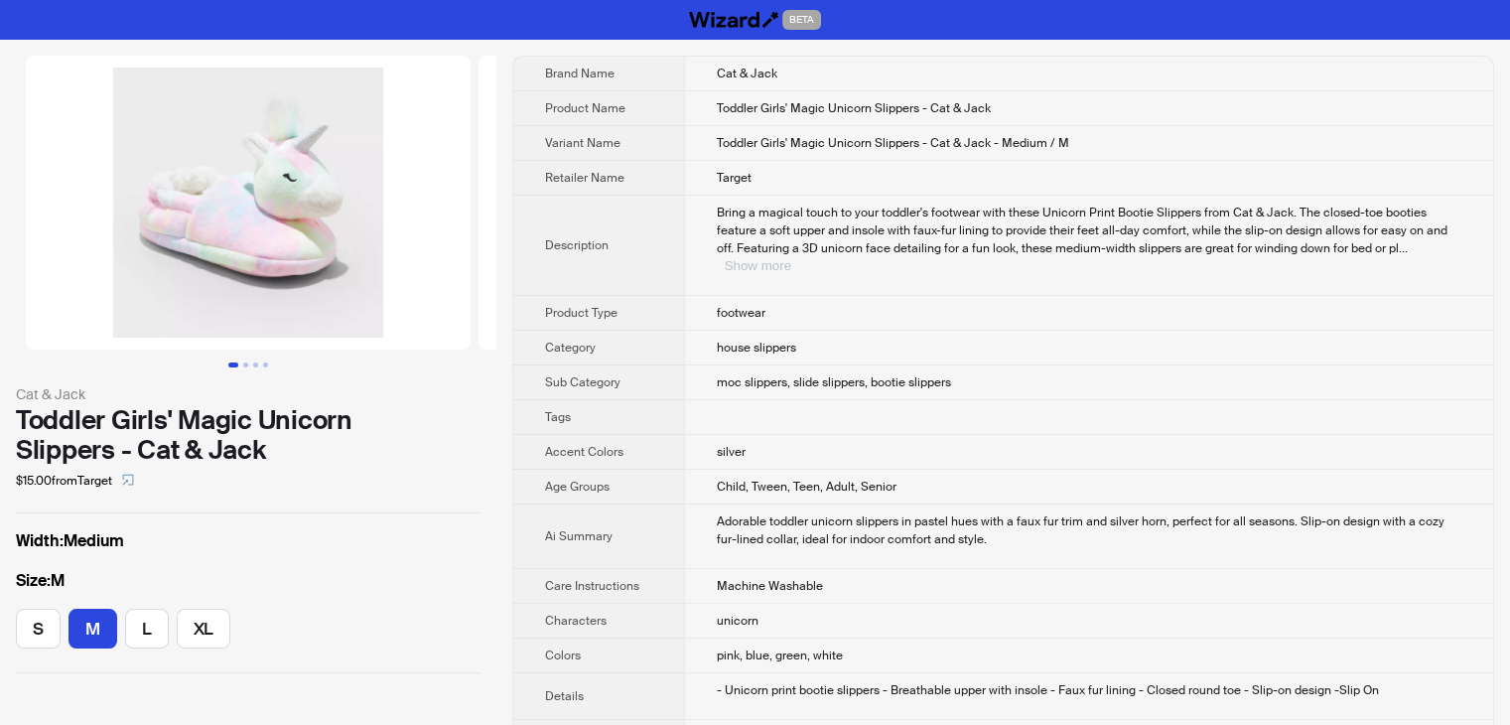
click at [791, 258] on button "Show more" at bounding box center [758, 265] width 67 height 15
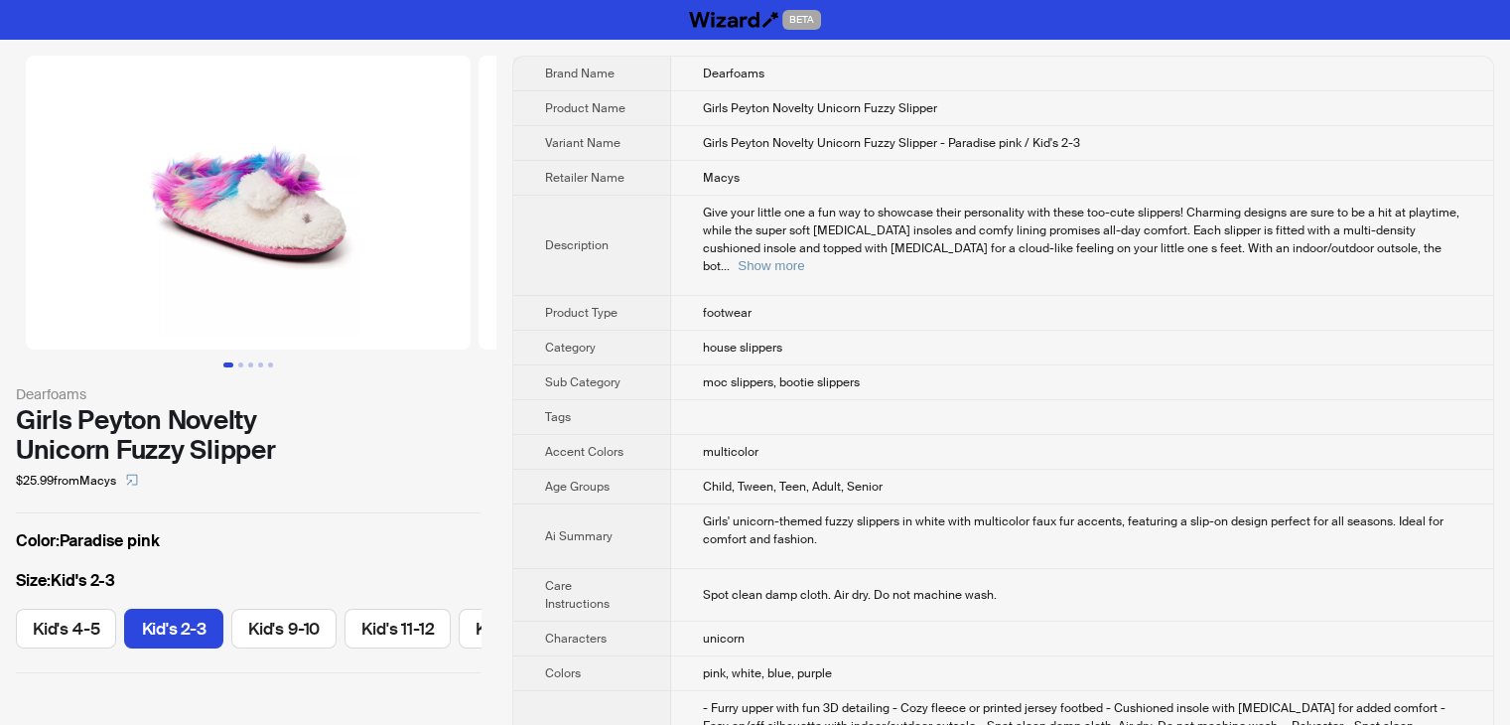
scroll to position [0, 73]
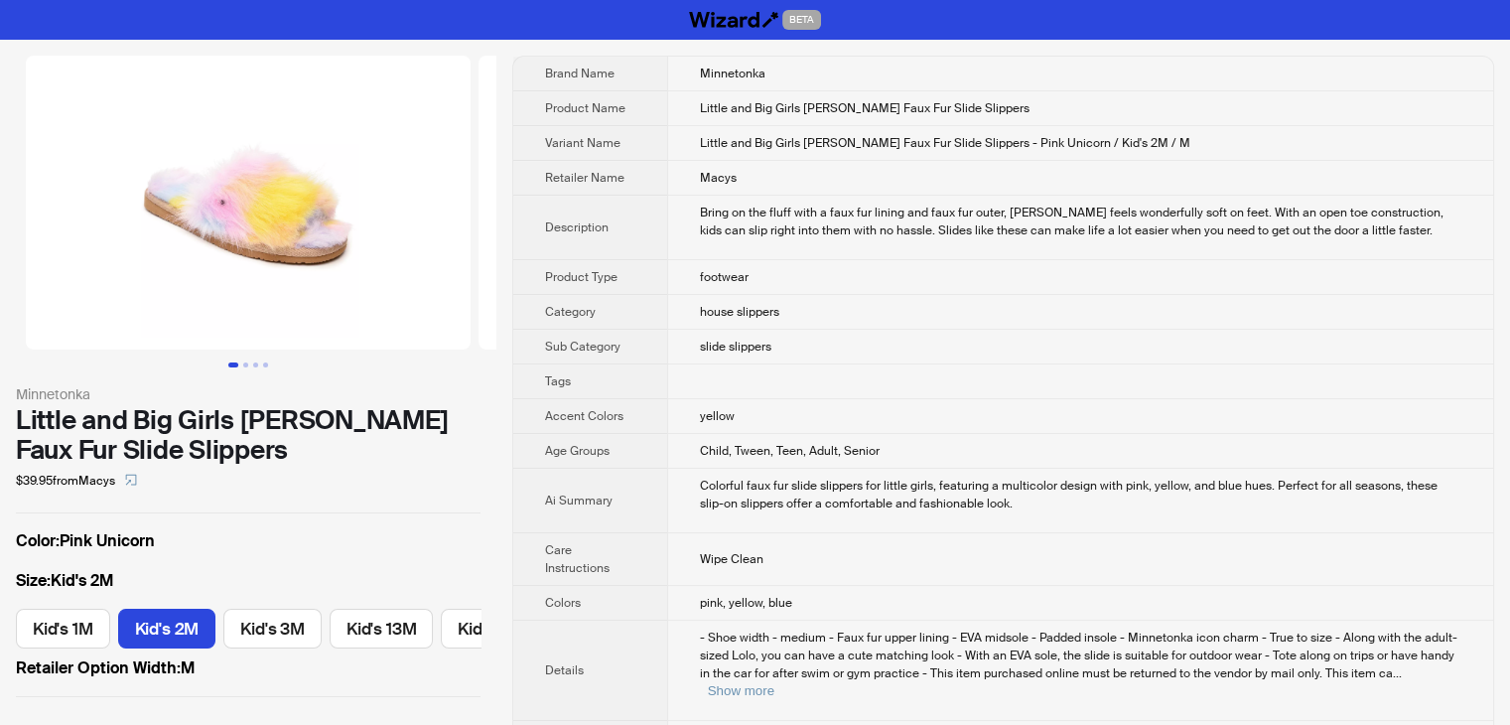
scroll to position [0, 57]
